Goal: Check status

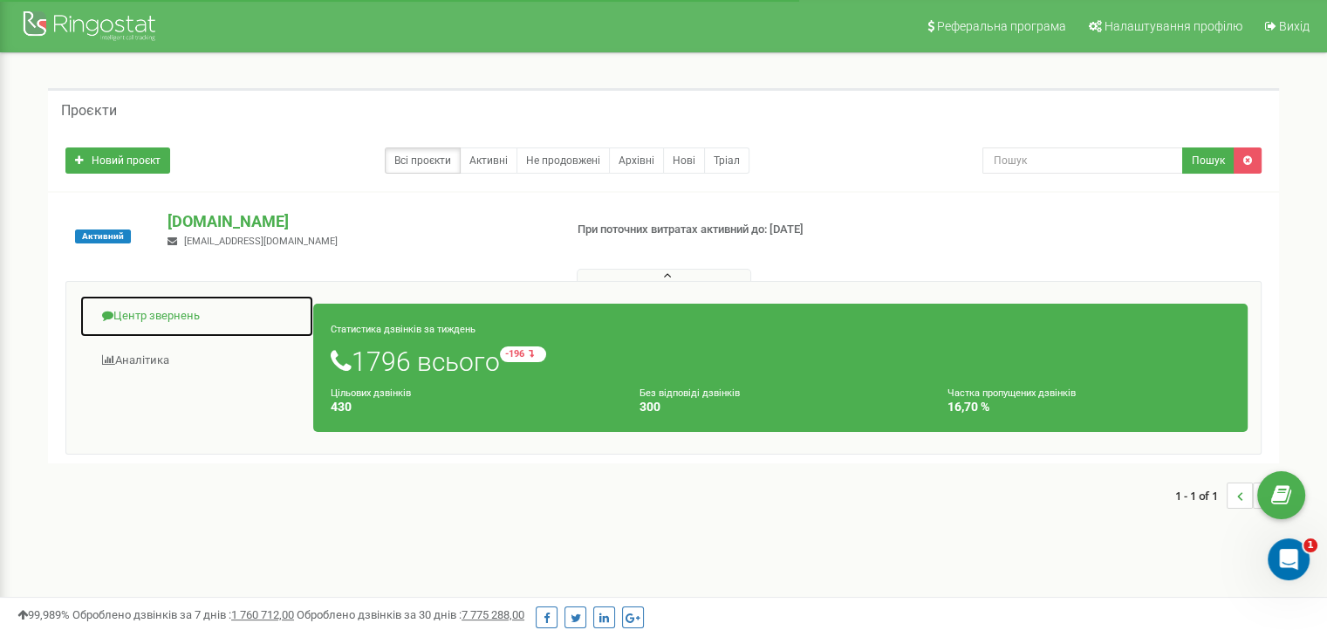
click at [192, 322] on link "Центр звернень" at bounding box center [196, 316] width 235 height 43
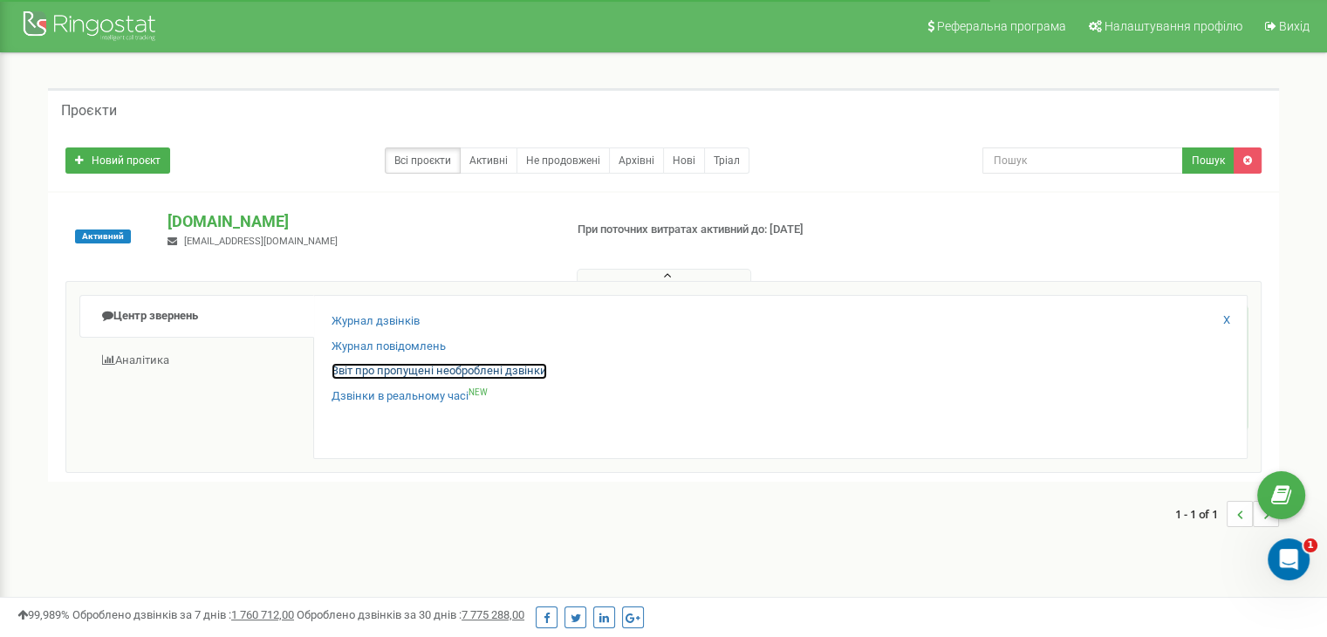
click at [361, 374] on link "Звіт про пропущені необроблені дзвінки" at bounding box center [439, 371] width 215 height 17
